Goal: Navigation & Orientation: Find specific page/section

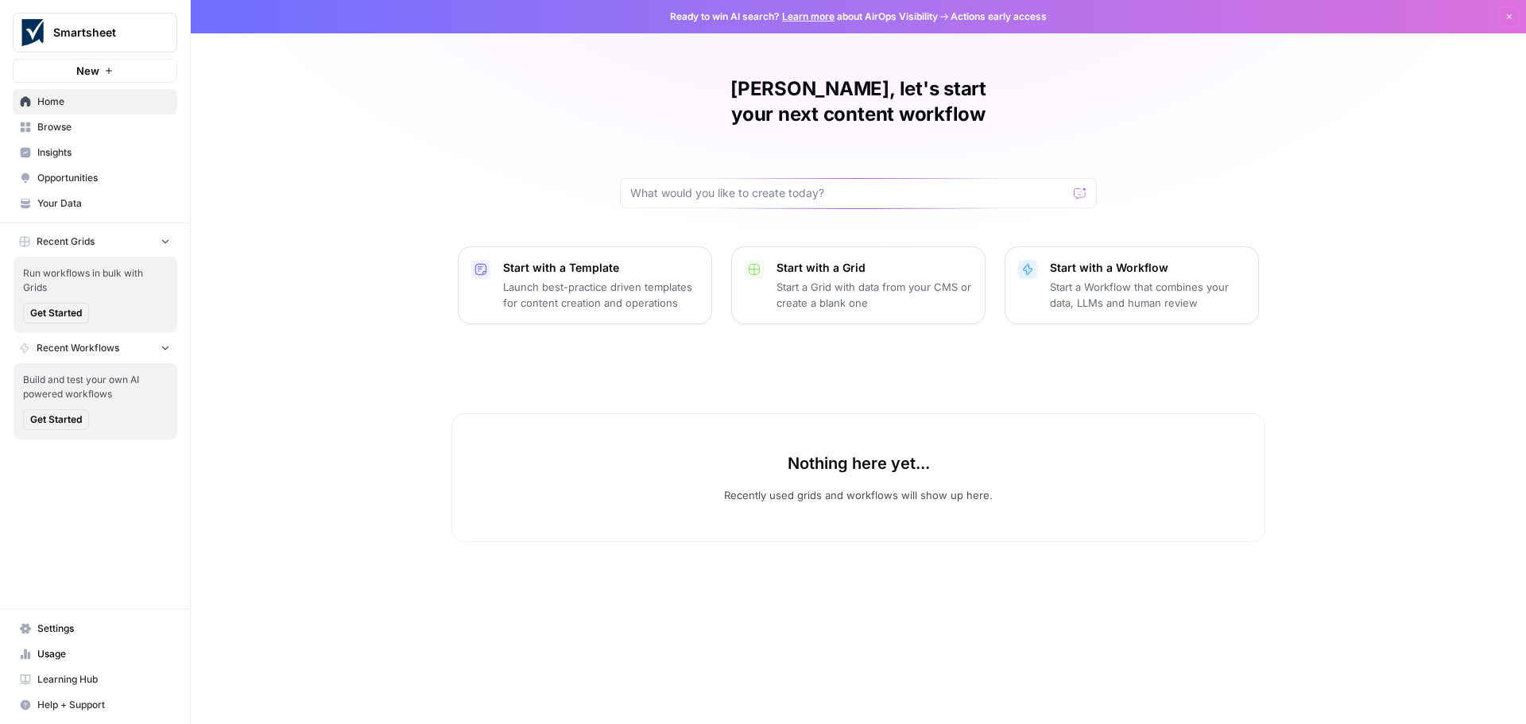
click at [57, 99] on span "Home" at bounding box center [103, 102] width 133 height 14
click at [60, 126] on span "Browse" at bounding box center [103, 127] width 133 height 14
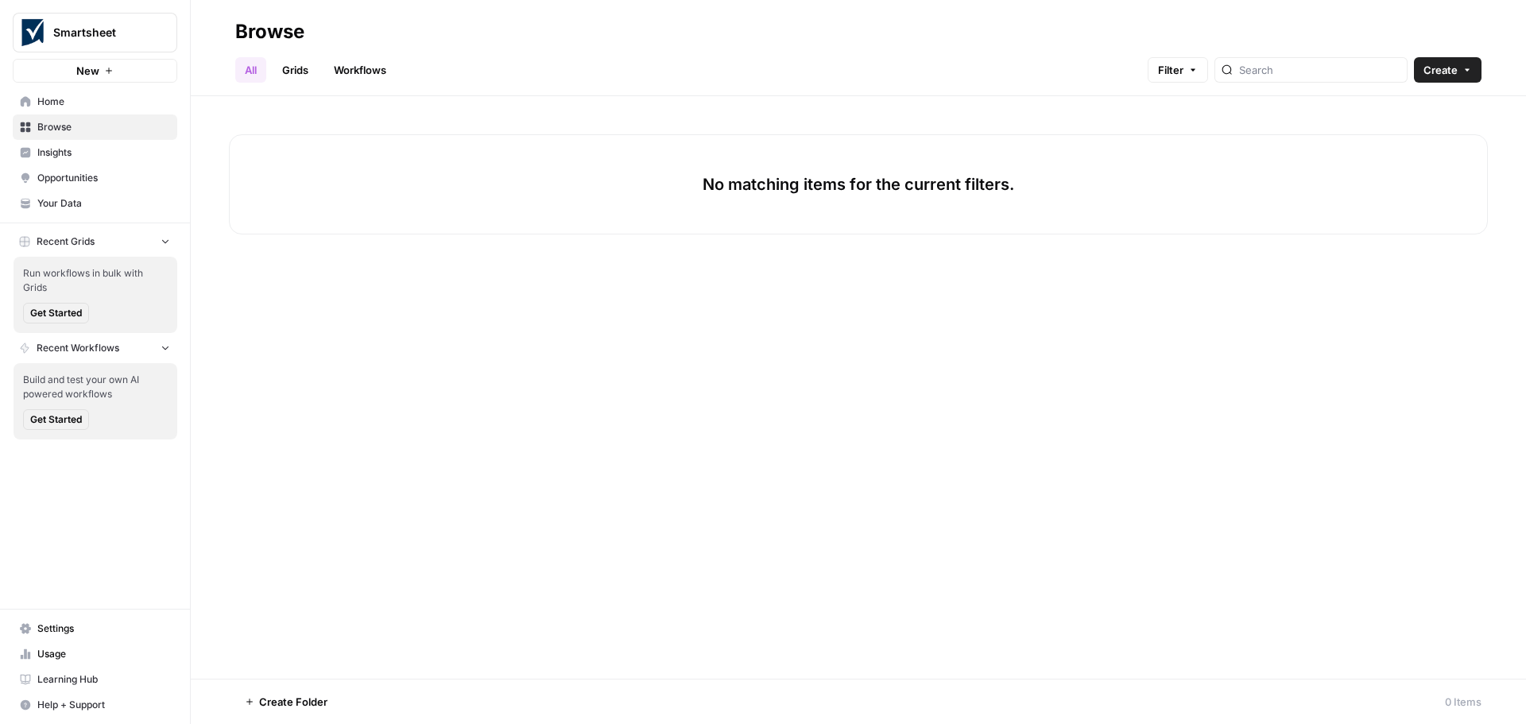
click at [52, 106] on span "Home" at bounding box center [103, 102] width 133 height 14
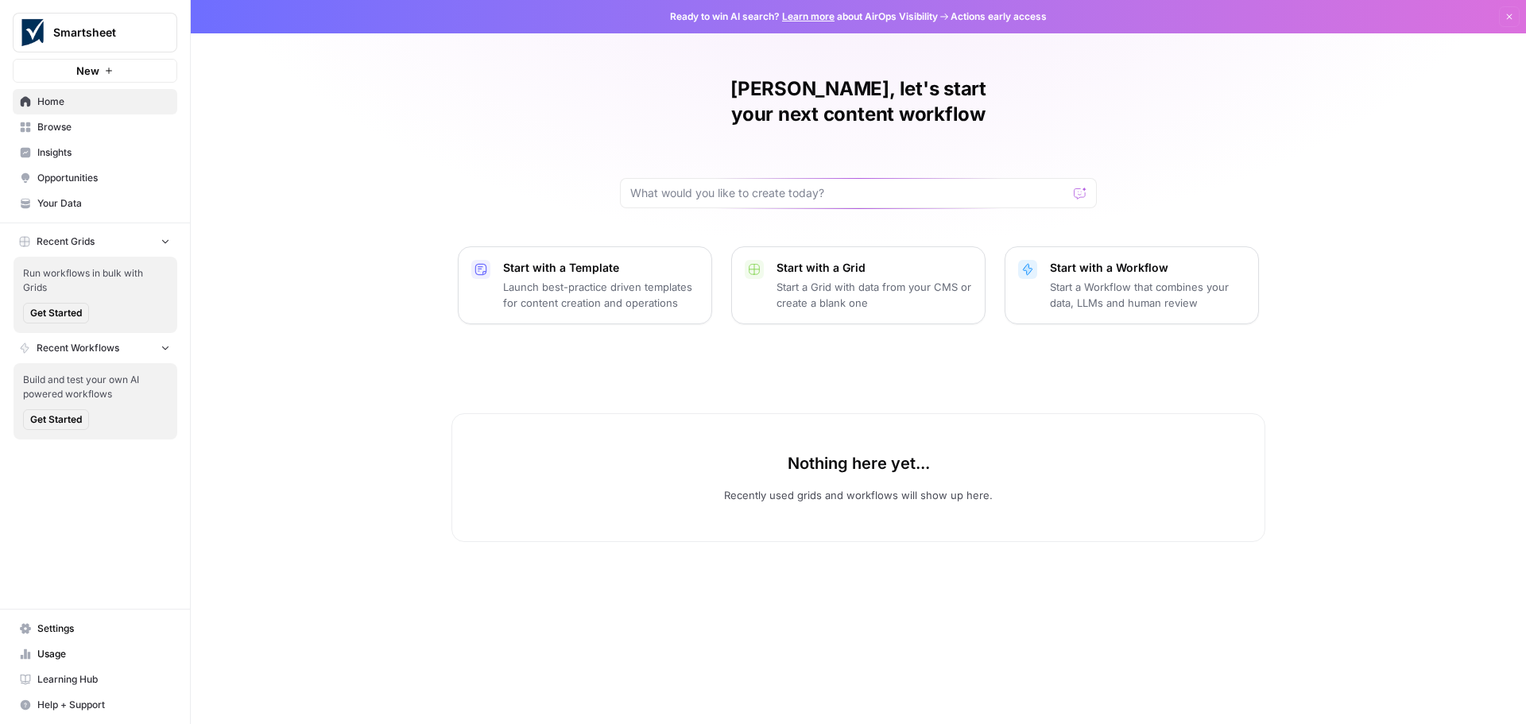
click at [73, 623] on span "Settings" at bounding box center [103, 629] width 133 height 14
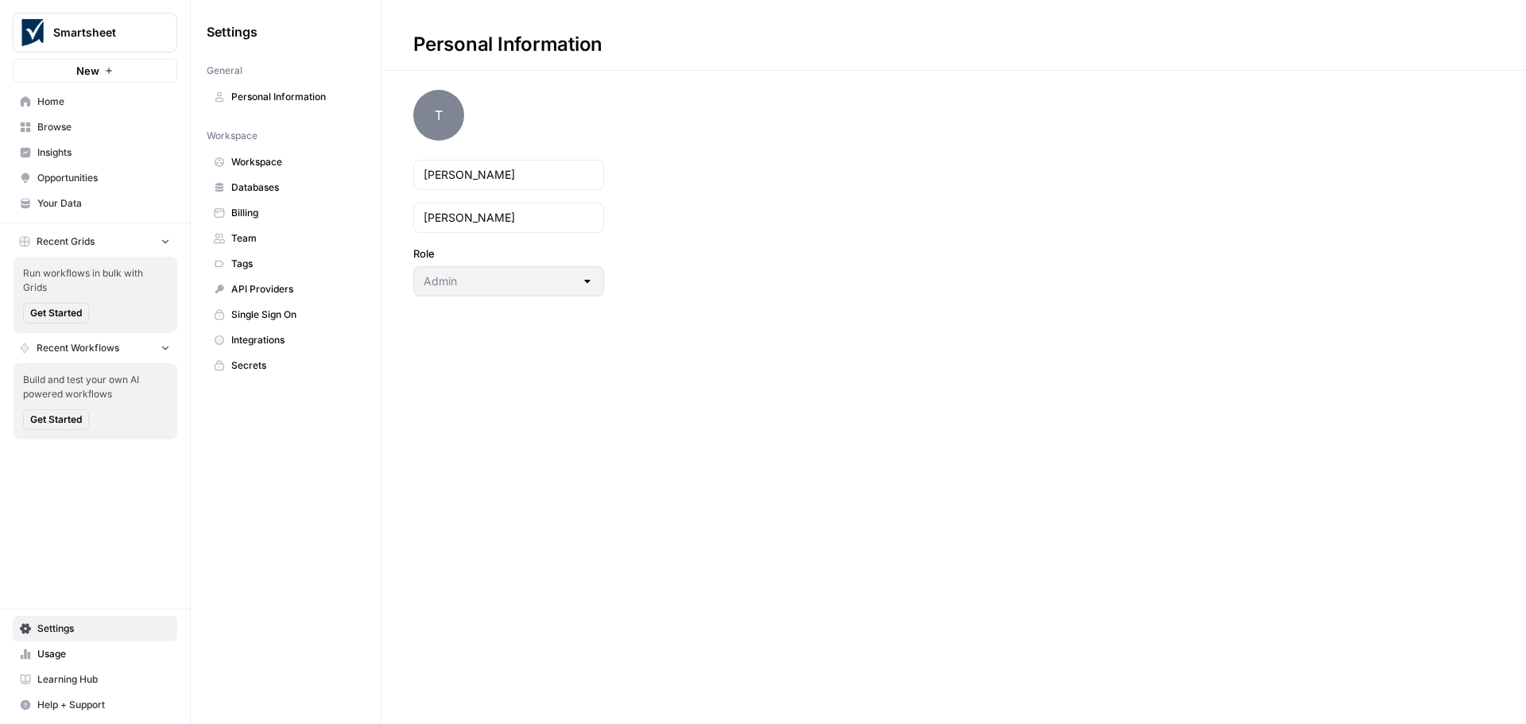
click at [95, 97] on span "Home" at bounding box center [103, 102] width 133 height 14
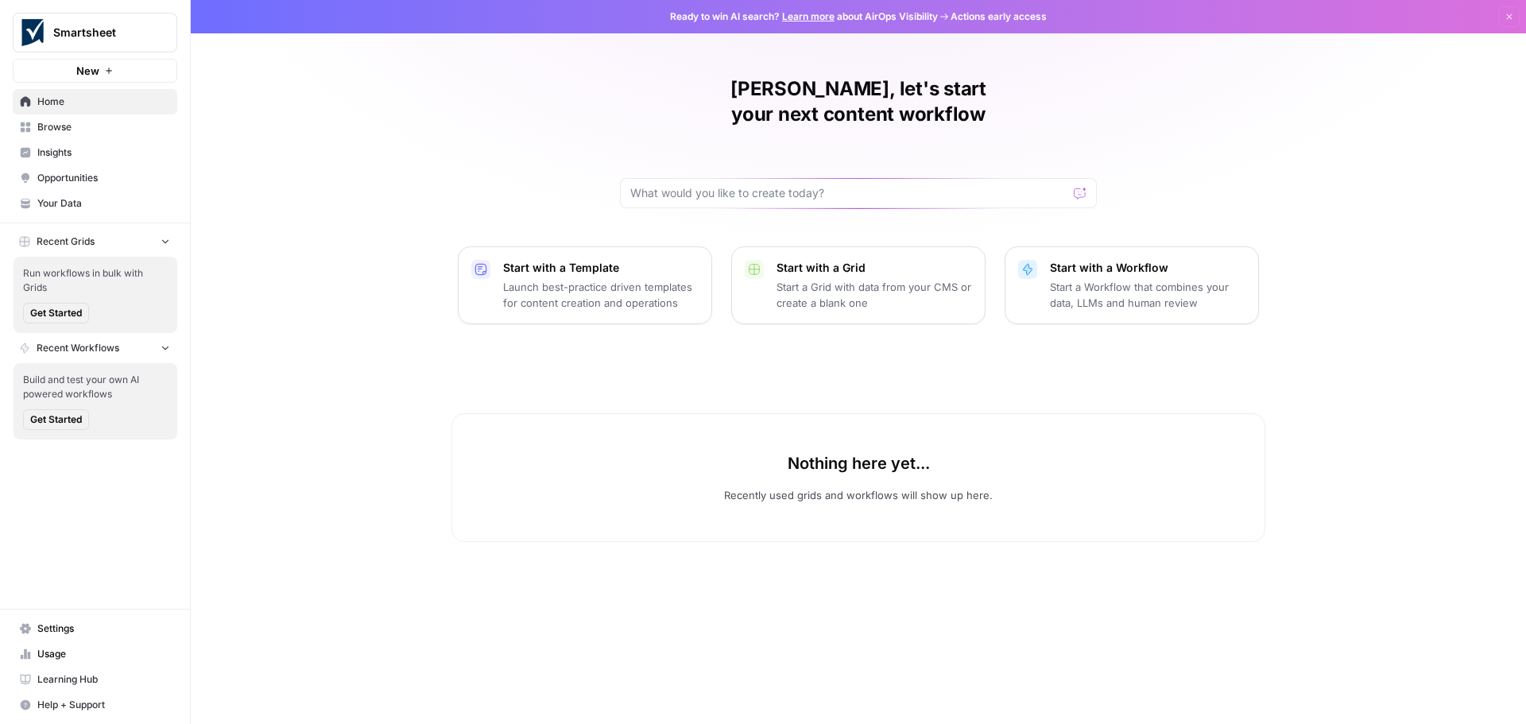
click at [73, 200] on span "Your Data" at bounding box center [103, 203] width 133 height 14
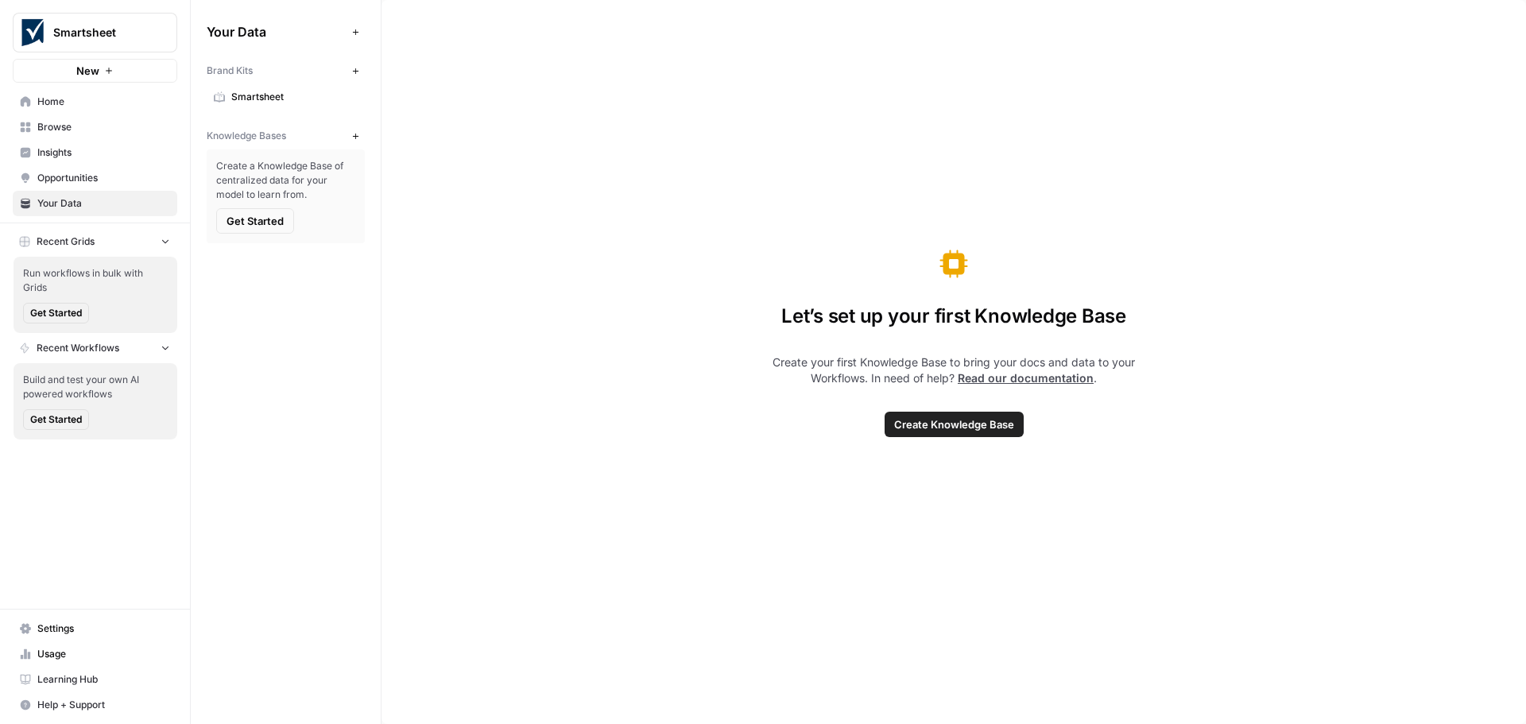
click at [269, 103] on span "Smartsheet" at bounding box center [294, 97] width 126 height 14
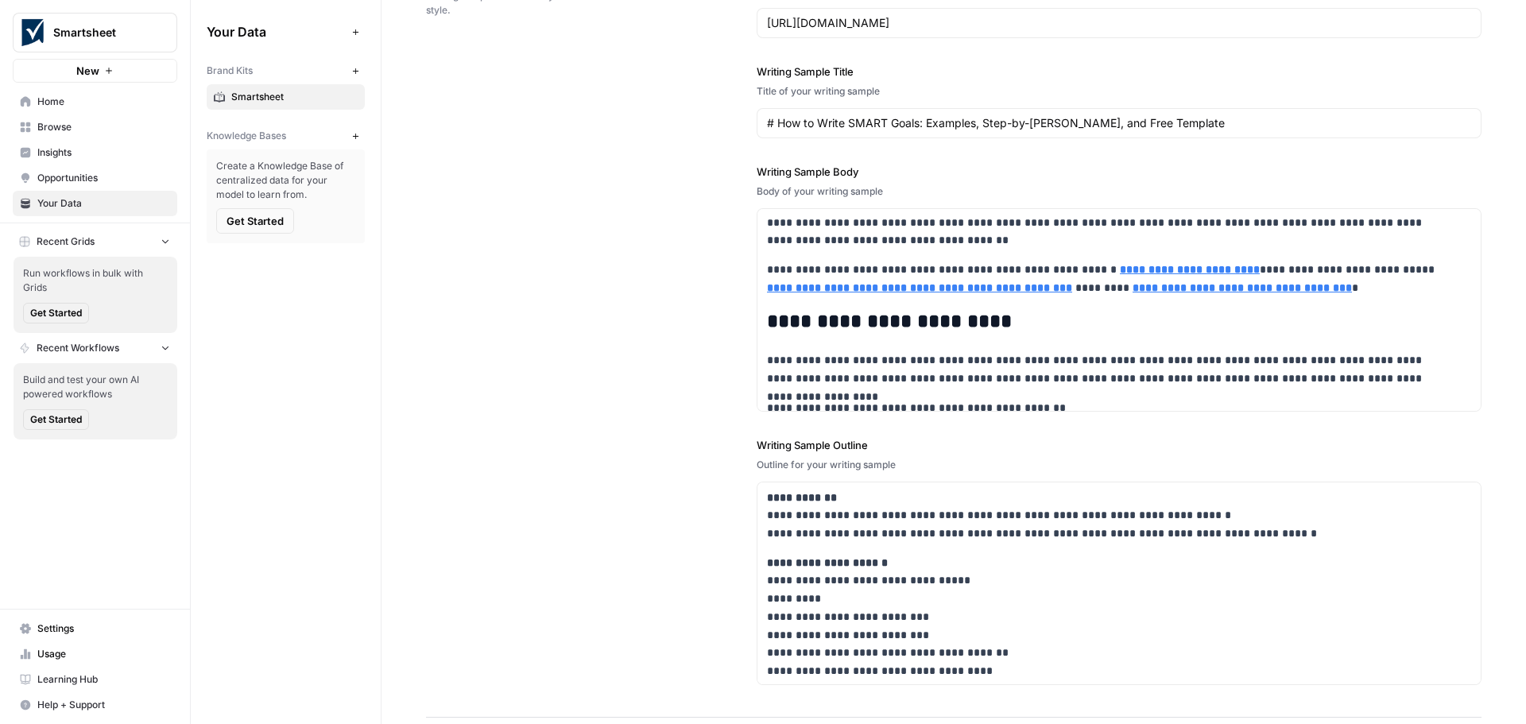
scroll to position [5136, 0]
